Goal: Task Accomplishment & Management: Manage account settings

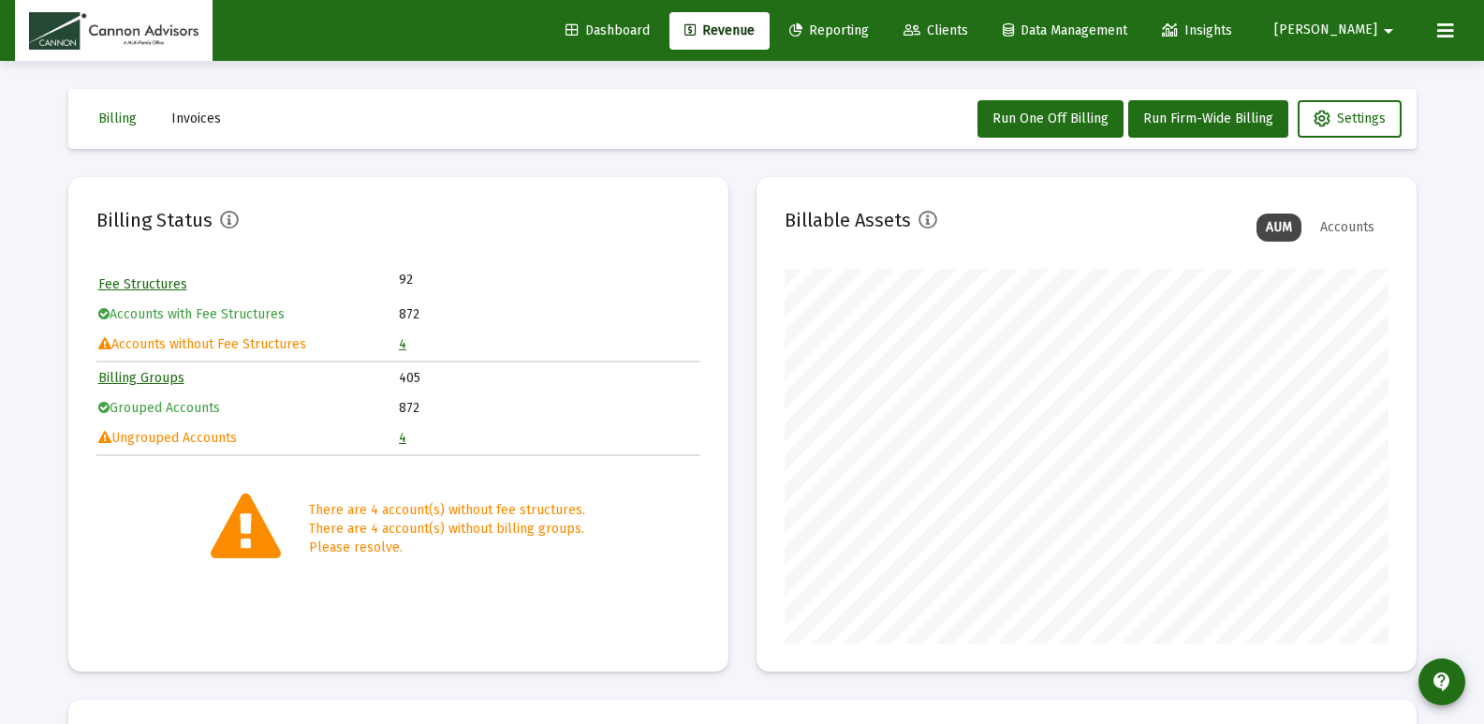
click at [1438, 237] on div "Billing Invoices Run One Off Billing Run Firm-Wide Billing Settings Billing Sta…" at bounding box center [742, 653] width 1405 height 1185
click at [968, 26] on span "Clients" at bounding box center [936, 30] width 65 height 16
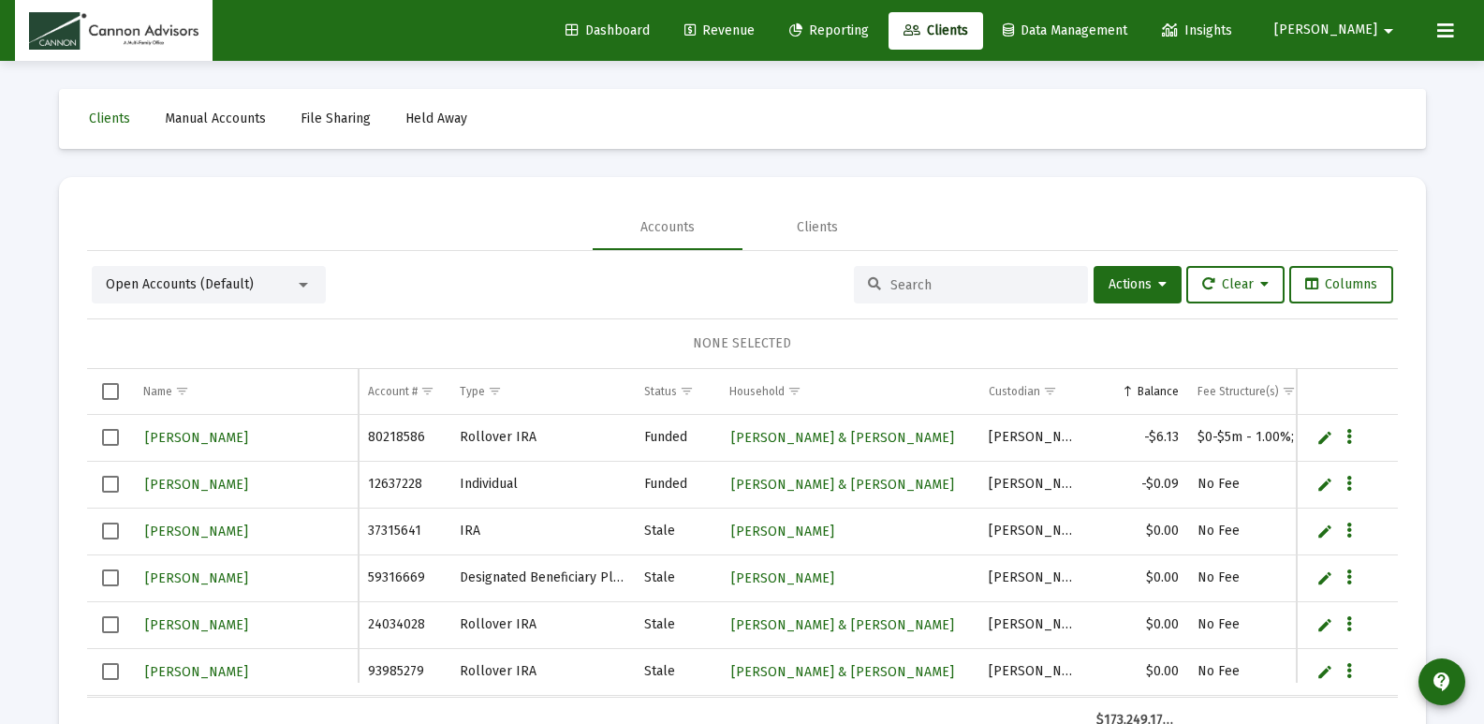
click at [938, 287] on input at bounding box center [983, 285] width 184 height 16
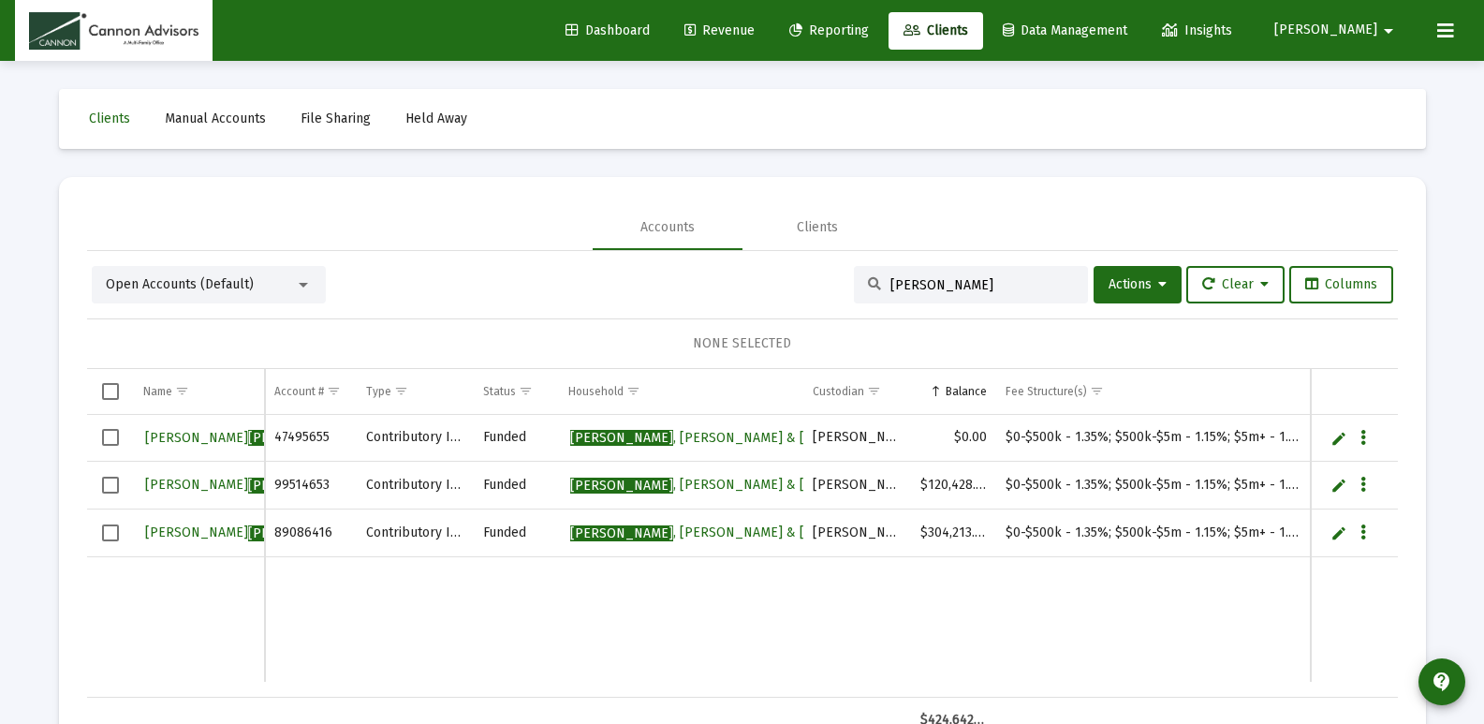
type input "[PERSON_NAME]"
click at [1359, 38] on button "[PERSON_NAME] arrow_drop_down" at bounding box center [1337, 29] width 170 height 37
click at [1362, 80] on link "Settings" at bounding box center [1378, 79] width 111 height 45
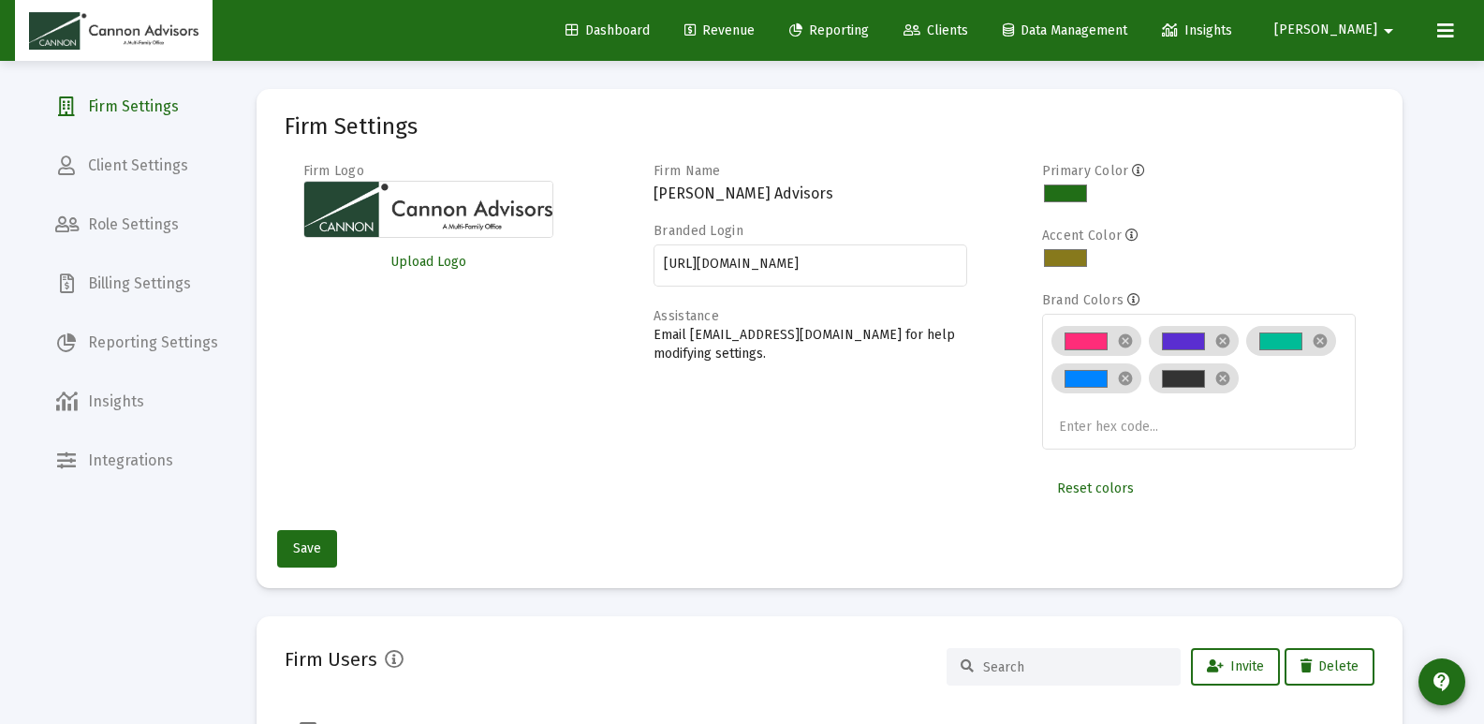
click at [129, 285] on span "Billing Settings" at bounding box center [136, 283] width 193 height 45
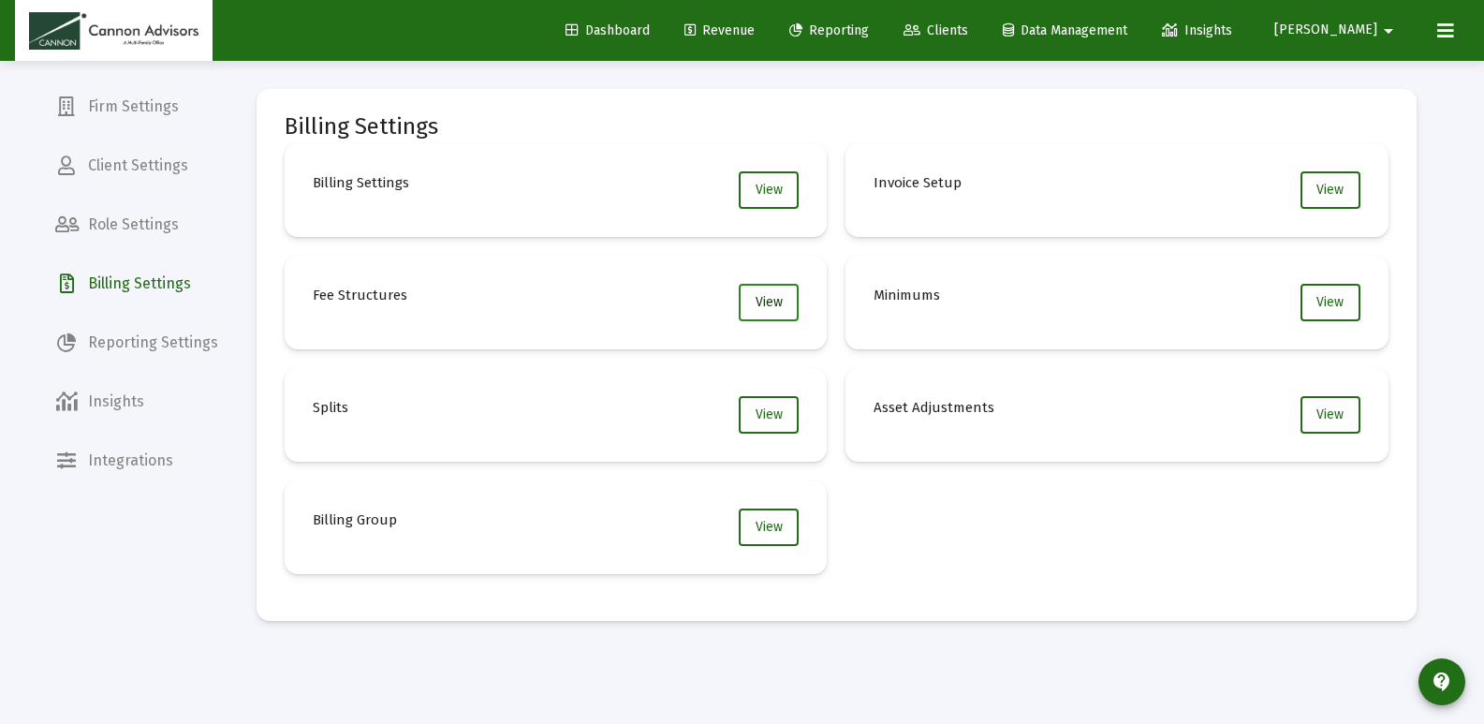
click at [750, 292] on button "View" at bounding box center [769, 302] width 60 height 37
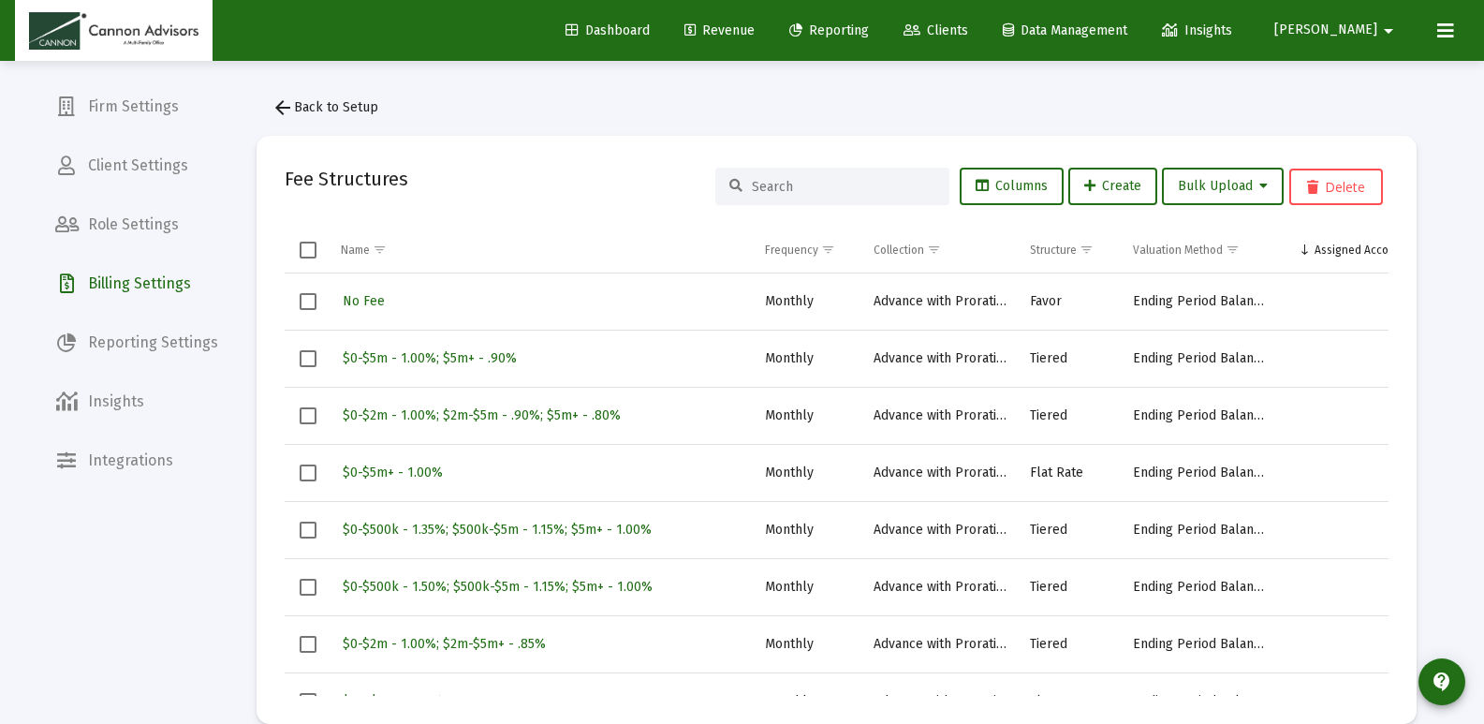
click at [771, 196] on div at bounding box center [832, 186] width 234 height 37
click at [773, 192] on input at bounding box center [844, 187] width 184 height 16
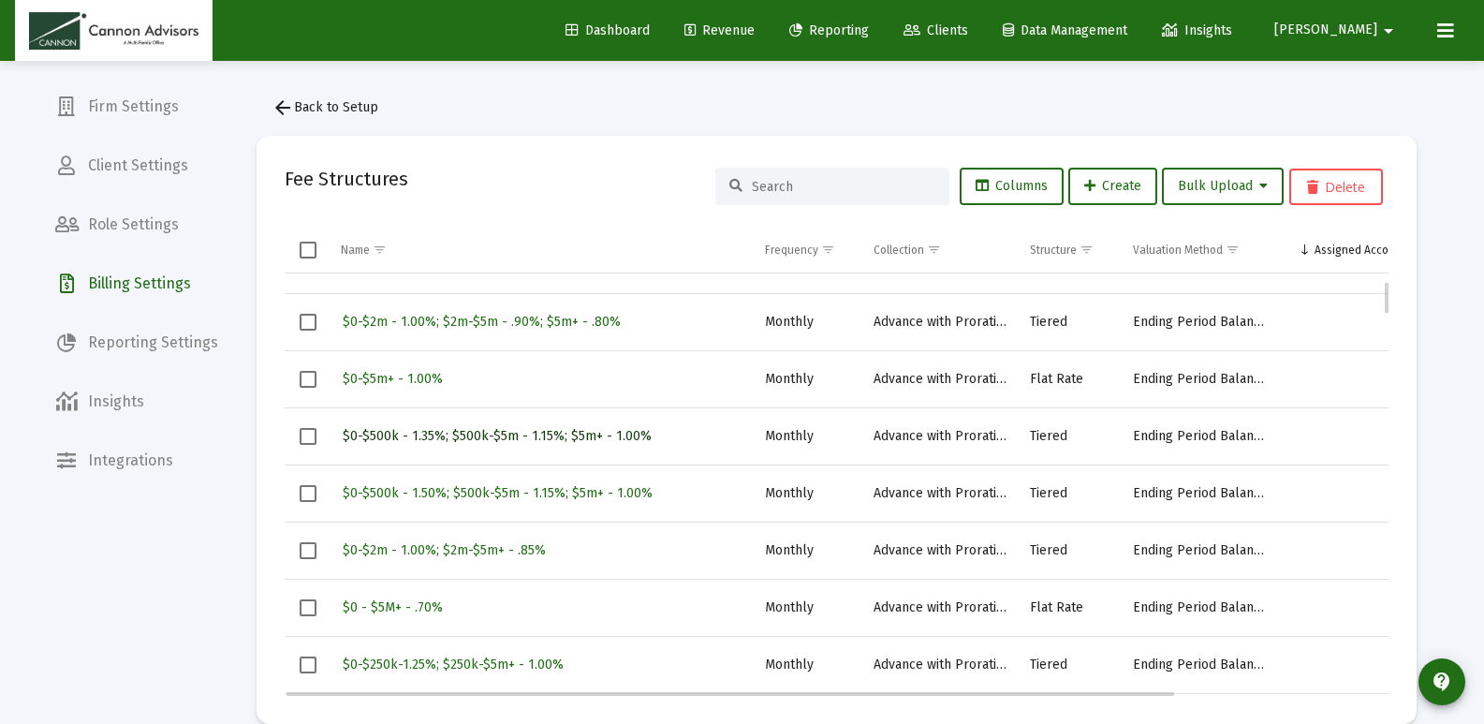
click at [611, 436] on span "$0-$500k - 1.35%; $500k-$5m - 1.15%; $5m+ - 1.00%" at bounding box center [497, 436] width 309 height 16
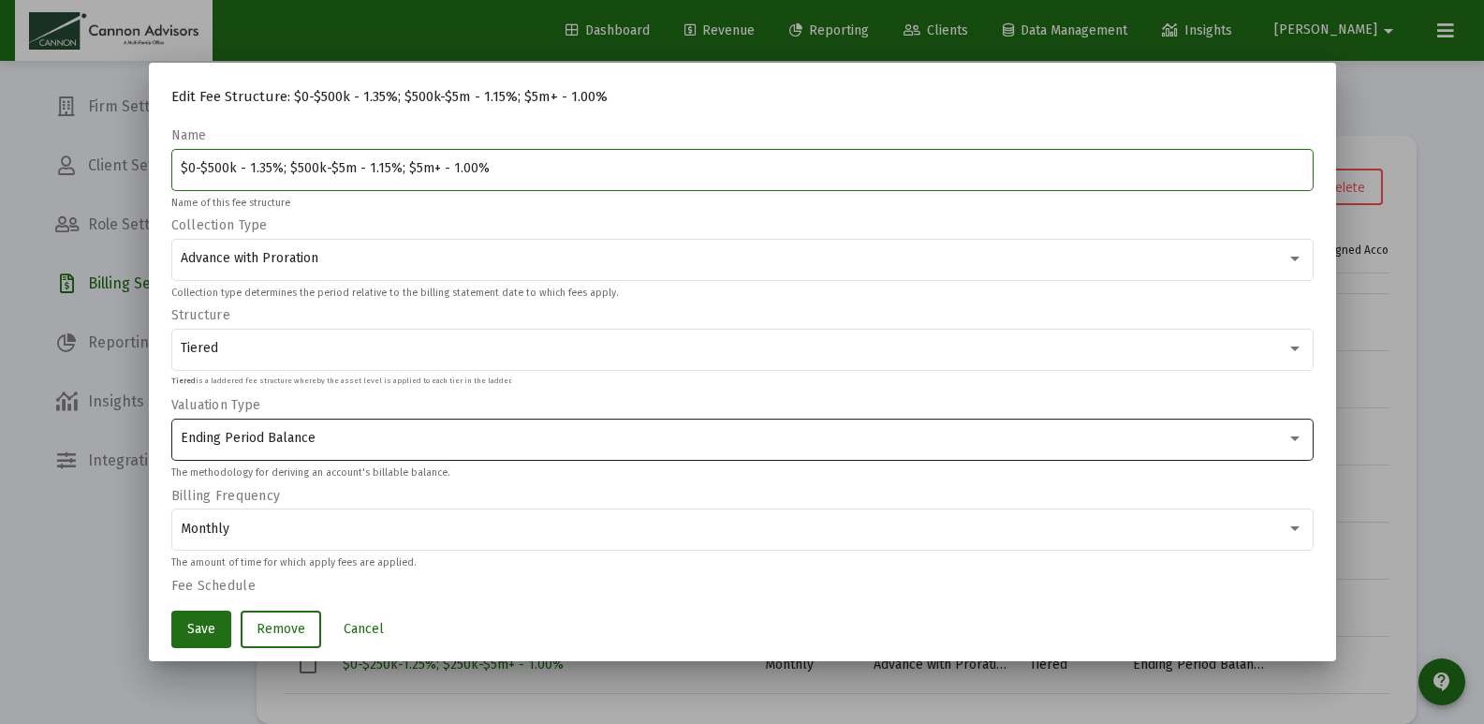
scroll to position [243, 0]
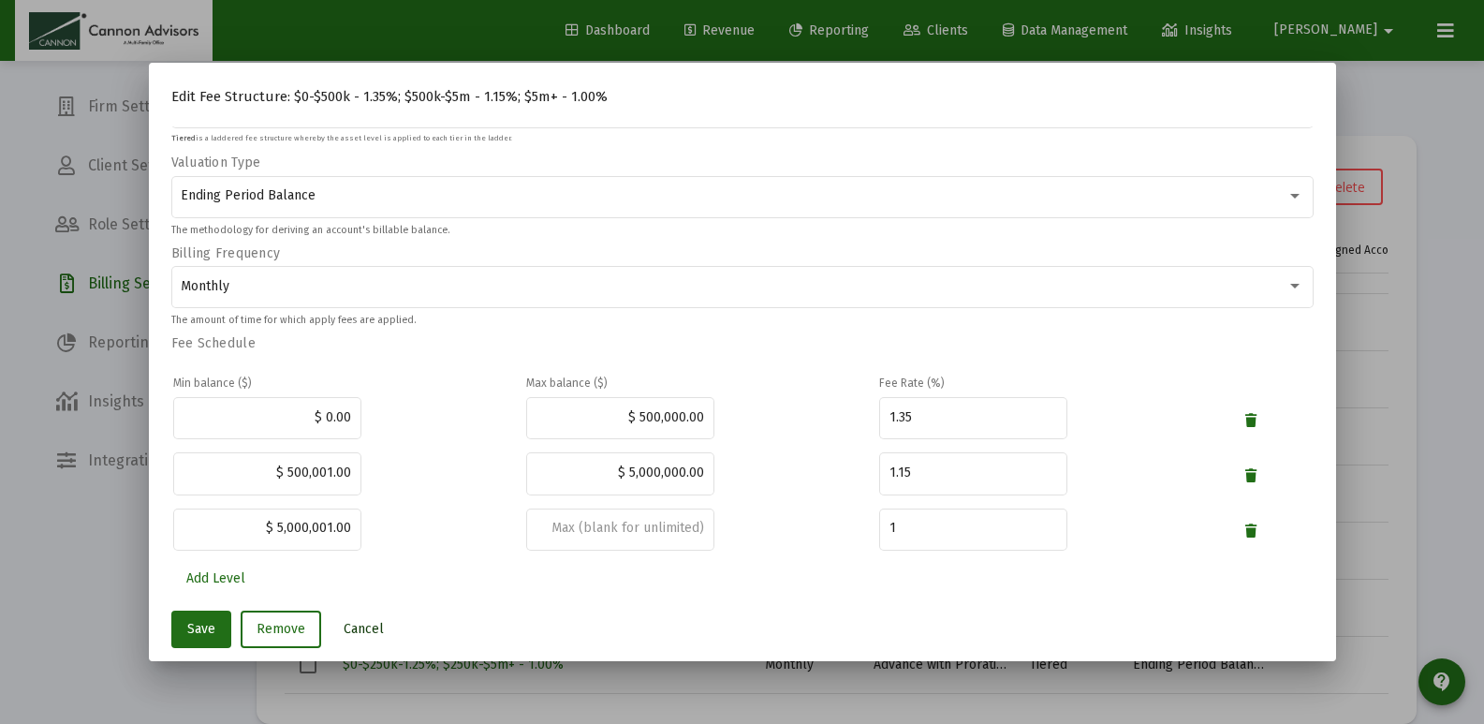
click at [346, 633] on span "Cancel" at bounding box center [364, 629] width 40 height 16
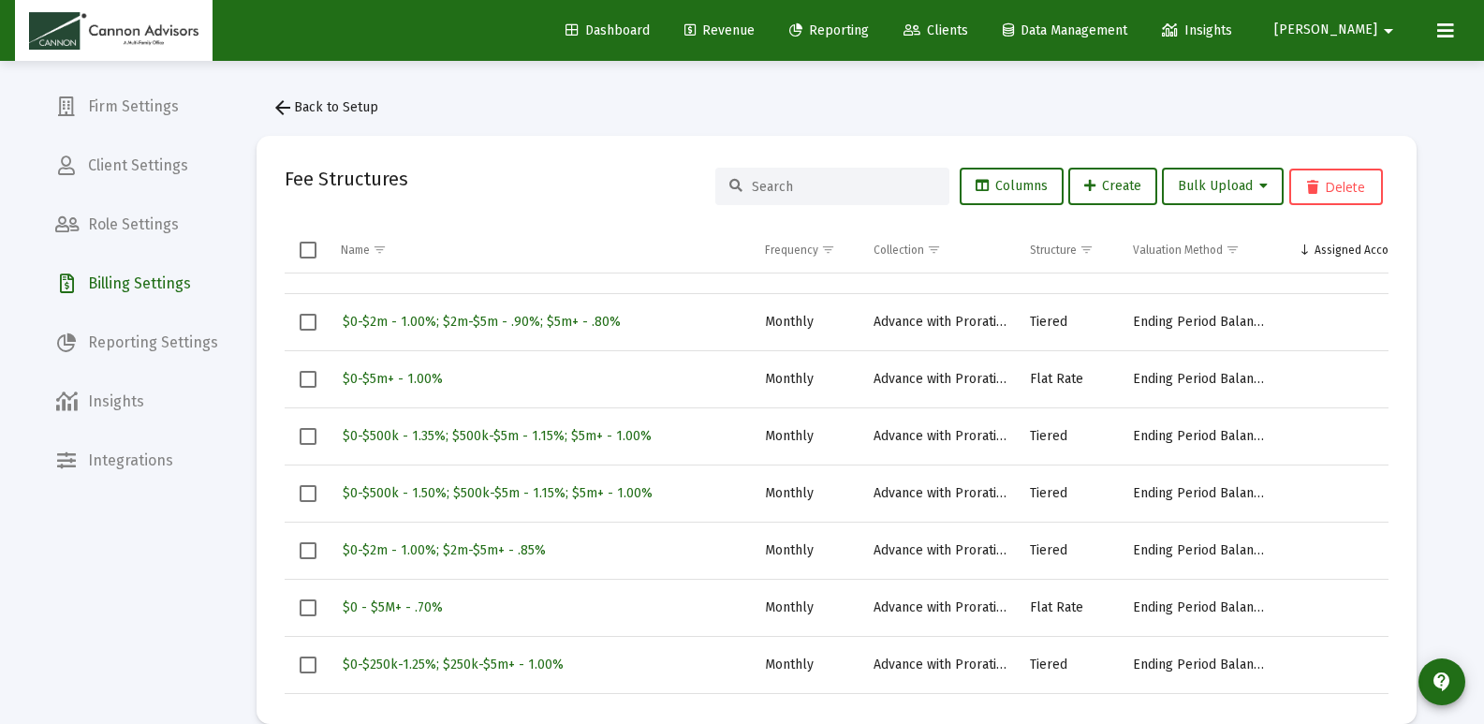
click at [1440, 279] on div "arrow_back Back to Setup Fee Structures Columns Create Bulk Upload Delete Name …" at bounding box center [836, 406] width 1216 height 691
click at [1436, 435] on div "arrow_back Back to Setup Fee Structures Columns Create Bulk Upload Delete Name …" at bounding box center [836, 406] width 1216 height 691
click at [1366, 38] on button "[PERSON_NAME] arrow_drop_down" at bounding box center [1337, 29] width 170 height 37
click at [1386, 132] on button "Logout" at bounding box center [1378, 124] width 111 height 45
